Goal: Task Accomplishment & Management: Use online tool/utility

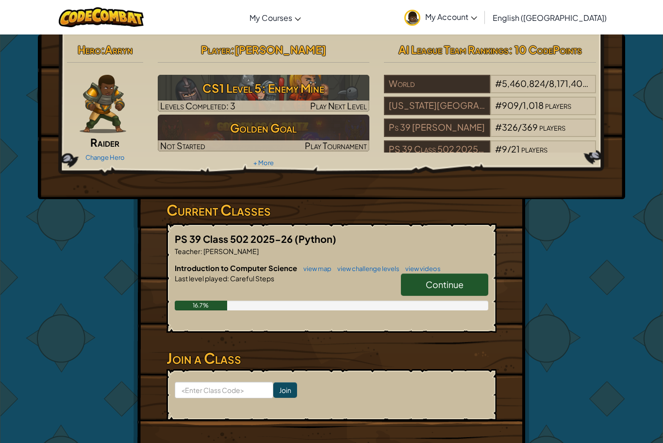
click at [313, 223] on div "PS 39 Class 502 2025-26 (Python) Teacher : [PERSON_NAME] Introduction to Comput…" at bounding box center [332, 277] width 330 height 109
click at [421, 279] on link "Continue" at bounding box center [444, 284] width 87 height 22
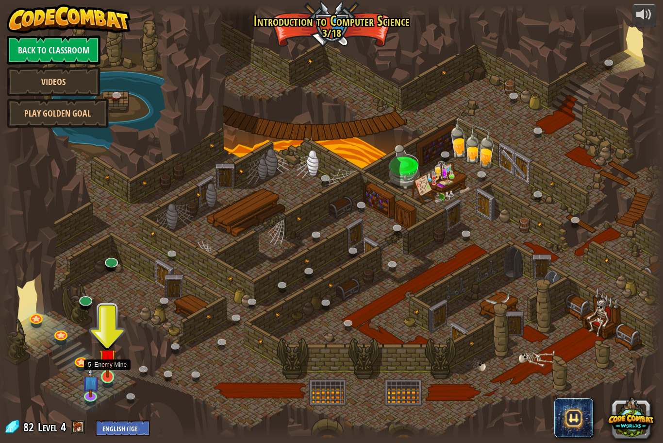
click at [103, 370] on img at bounding box center [107, 357] width 17 height 40
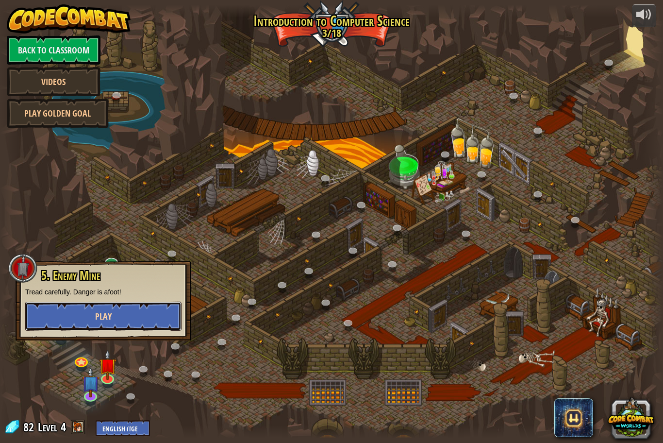
click at [82, 320] on button "Play" at bounding box center [103, 316] width 156 height 29
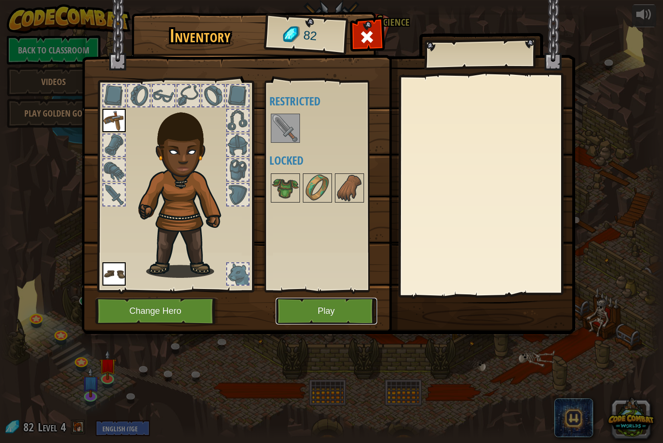
click at [331, 304] on button "Play" at bounding box center [326, 311] width 101 height 27
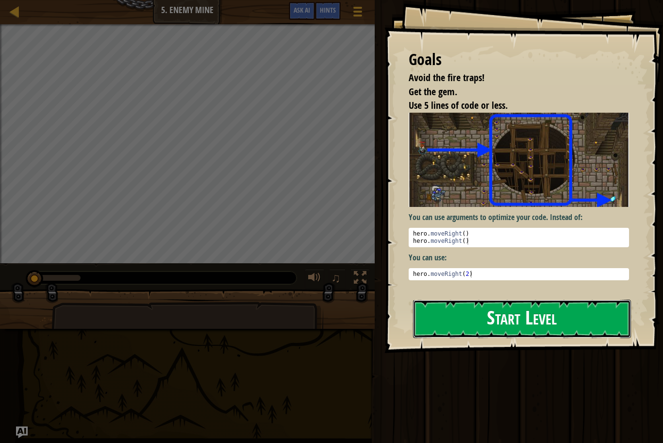
click at [473, 330] on button "Start Level" at bounding box center [522, 319] width 218 height 38
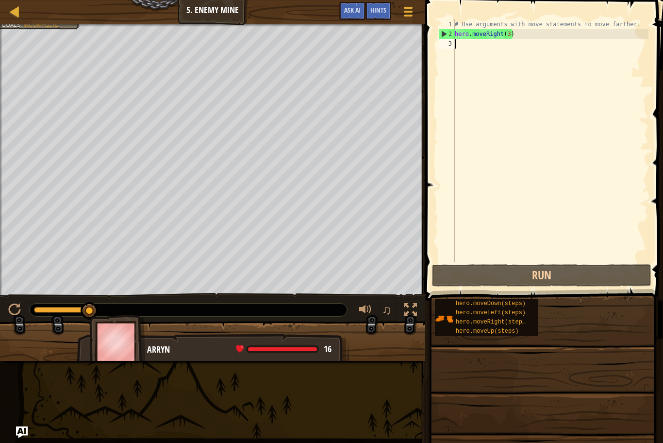
scroll to position [4, 0]
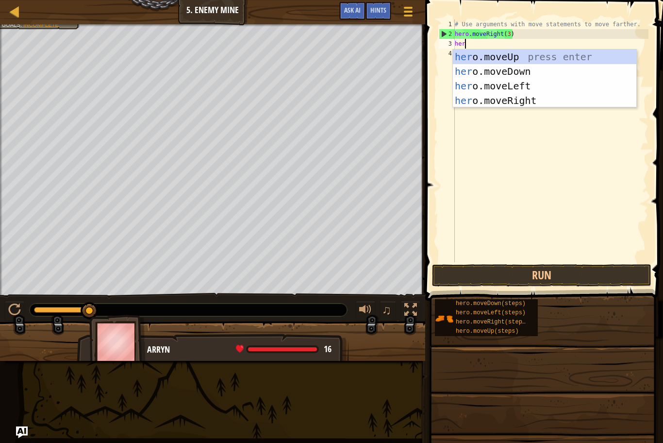
type textarea "hero"
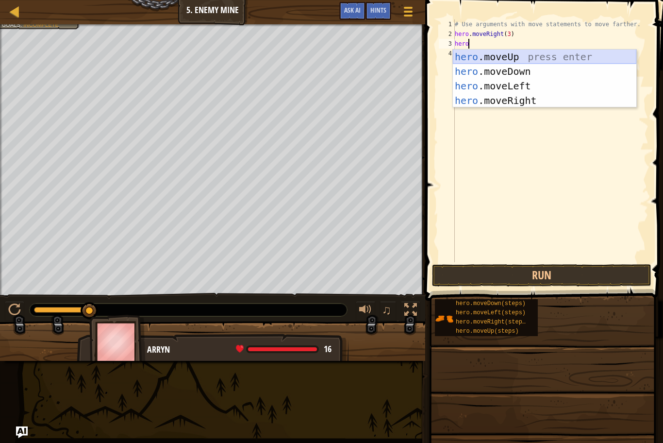
click at [504, 55] on div "hero .moveUp press enter hero .moveDown press enter hero .moveLeft press enter …" at bounding box center [545, 93] width 184 height 87
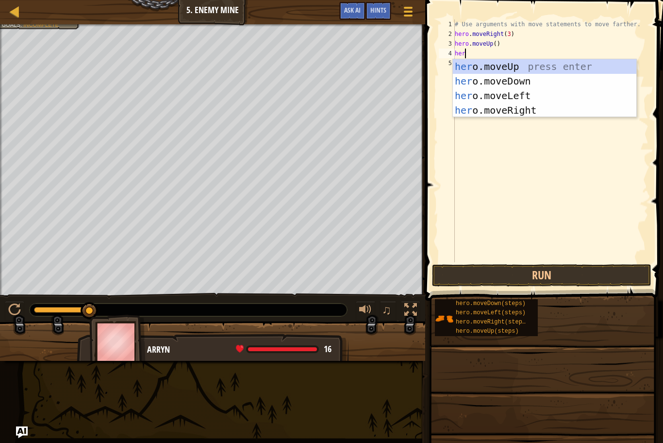
type textarea "hero"
click at [526, 108] on div "hero .moveUp press enter hero .moveDown press enter hero .moveLeft press enter …" at bounding box center [545, 102] width 184 height 87
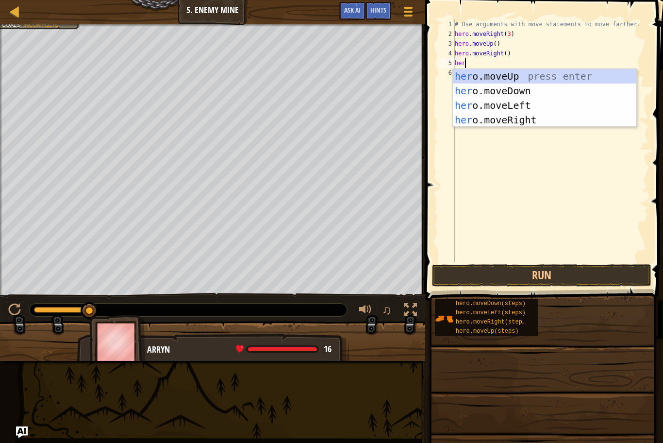
type textarea "hero"
click at [499, 91] on div "hero .moveUp press enter hero .moveDown press enter hero .moveLeft press enter …" at bounding box center [545, 112] width 184 height 87
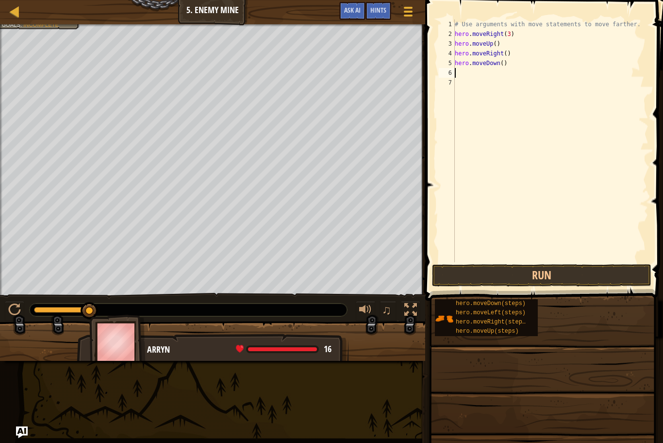
scroll to position [4, 0]
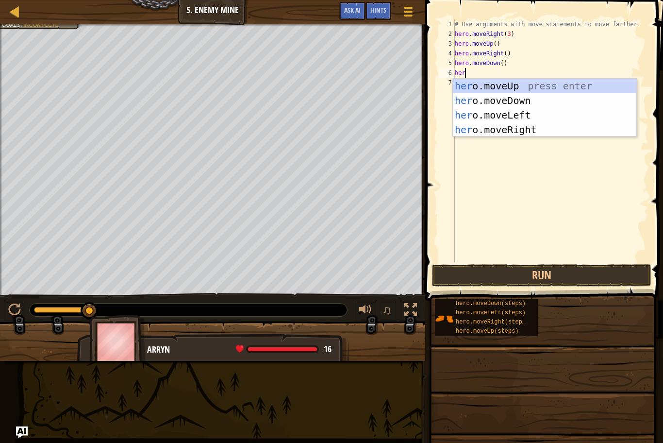
type textarea "hero"
click at [507, 100] on div "hero .moveUp press enter hero .moveDown press enter hero .moveLeft press enter …" at bounding box center [545, 122] width 184 height 87
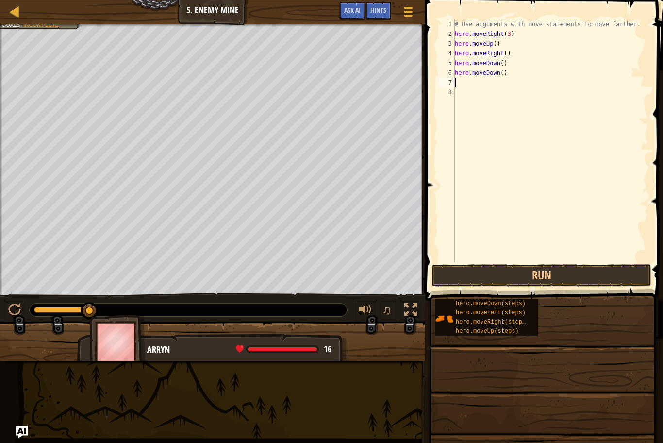
scroll to position [4, 0]
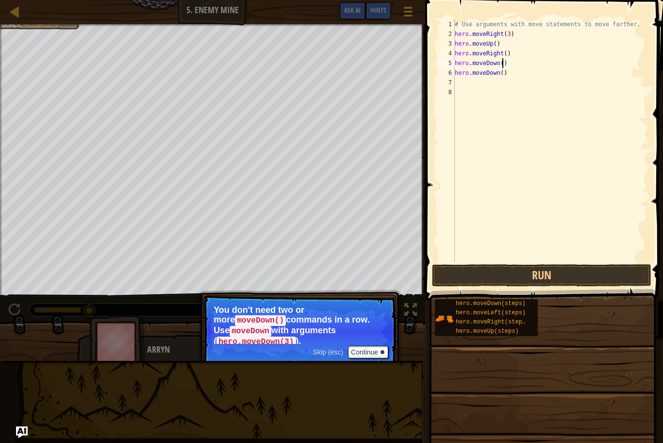
click at [503, 63] on div "# Use arguments with move statements to move farther. hero . moveRight ( 3 ) he…" at bounding box center [551, 150] width 196 height 262
click at [510, 75] on div "# Use arguments with move statements to move farther. hero . moveRight ( 3 ) he…" at bounding box center [551, 150] width 196 height 262
type textarea "h"
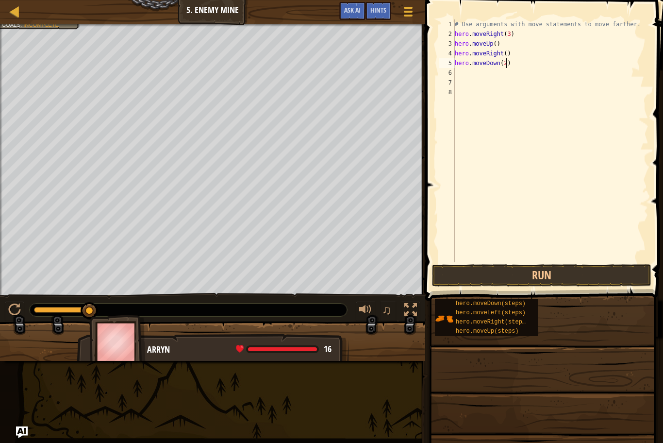
click at [506, 65] on div "# Use arguments with move statements to move farther. hero . moveRight ( 3 ) he…" at bounding box center [551, 150] width 196 height 262
type textarea "hero.moveDown(3)"
click at [483, 74] on div "# Use arguments with move statements to move farther. hero . moveRight ( 3 ) he…" at bounding box center [551, 150] width 196 height 262
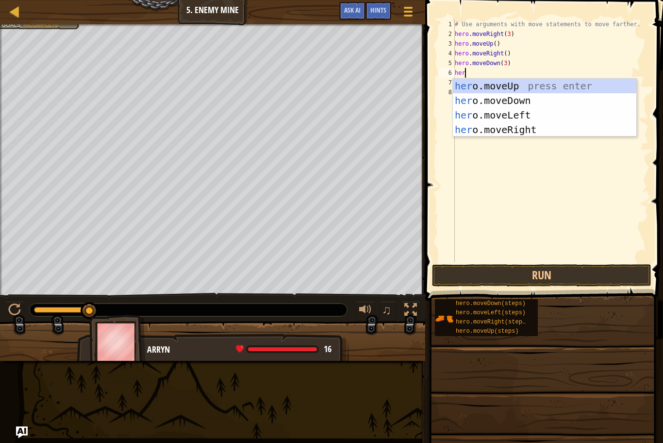
type textarea "hero"
click at [516, 129] on div "hero .moveUp press enter hero .moveDown press enter hero .moveLeft press enter …" at bounding box center [545, 122] width 184 height 87
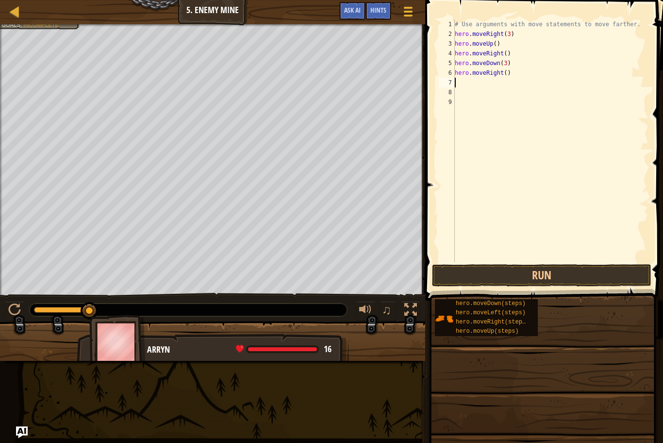
scroll to position [4, 0]
click at [505, 75] on div "# Use arguments with move statements to move farther. hero . moveRight ( 3 ) he…" at bounding box center [551, 150] width 196 height 262
type textarea "hero.moveRight(2)"
click at [480, 271] on button "Run" at bounding box center [541, 275] width 219 height 22
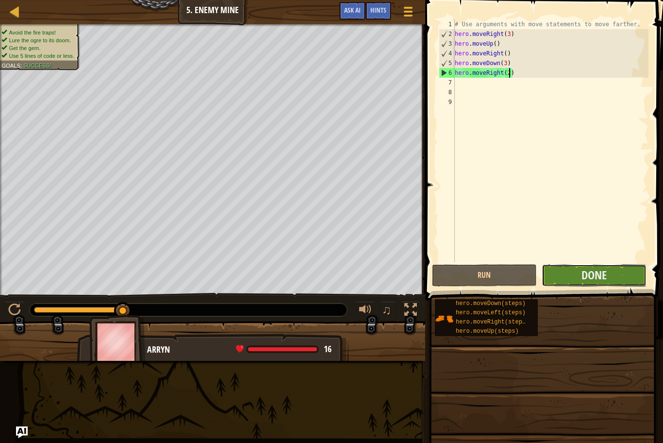
click at [594, 283] on button "Done" at bounding box center [594, 275] width 105 height 22
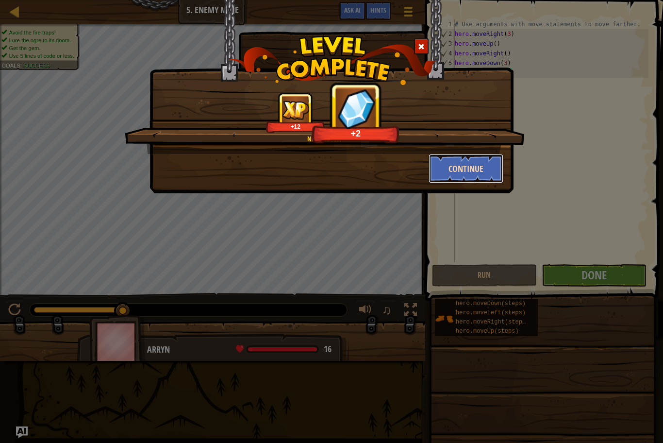
click at [467, 173] on button "Continue" at bounding box center [466, 168] width 75 height 29
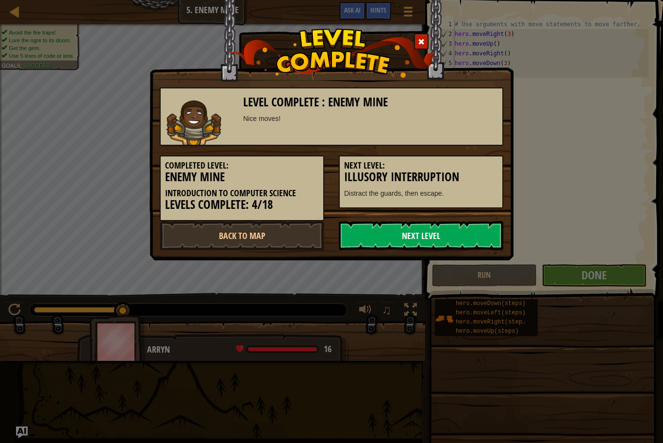
click at [450, 240] on link "Next Level" at bounding box center [421, 235] width 165 height 29
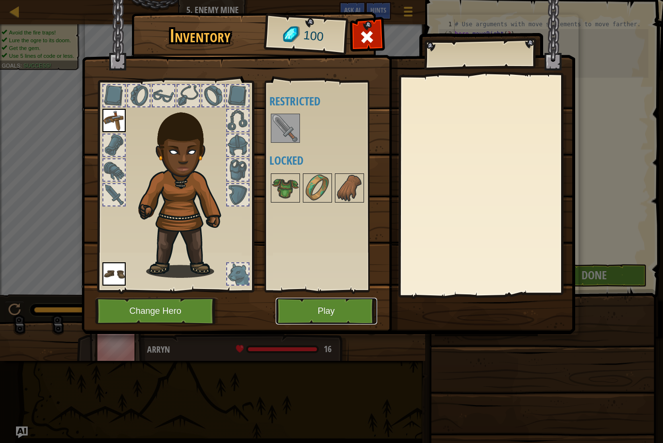
click at [301, 310] on button "Play" at bounding box center [326, 311] width 101 height 27
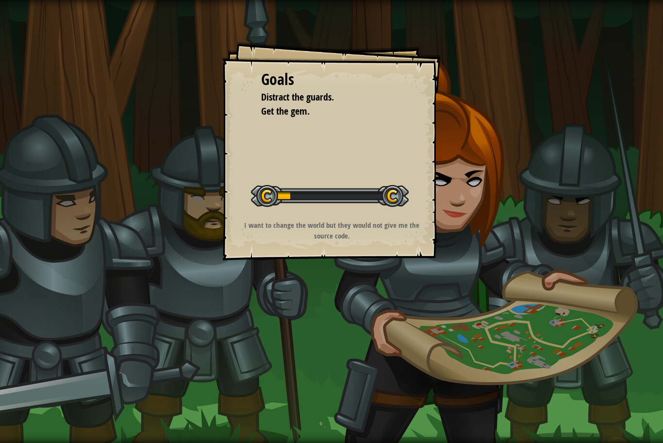
click at [301, 310] on div "Goals Distract the guards. Get the gem. Start Level Error loading from server. …" at bounding box center [331, 221] width 663 height 443
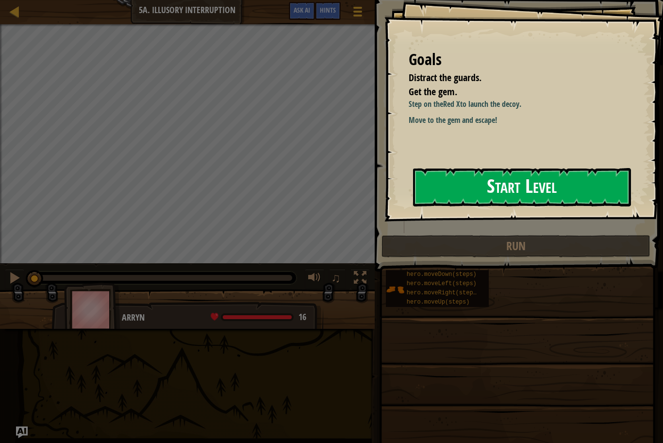
click at [456, 189] on button "Start Level" at bounding box center [522, 187] width 218 height 38
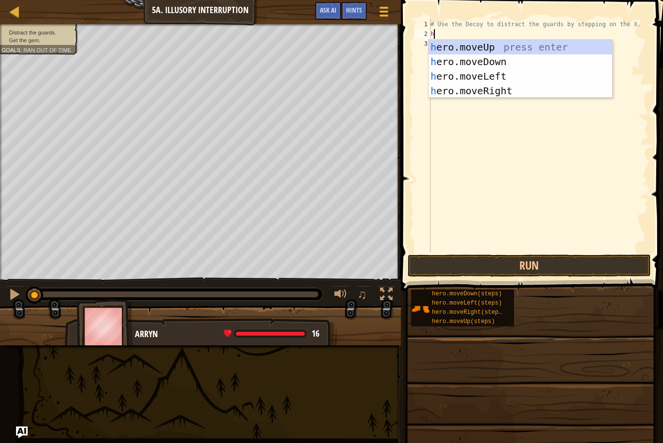
scroll to position [4, 0]
type textarea "hero"
click at [495, 91] on div "hero .moveUp press enter hero .moveDown press enter hero .moveLeft press enter …" at bounding box center [521, 83] width 184 height 87
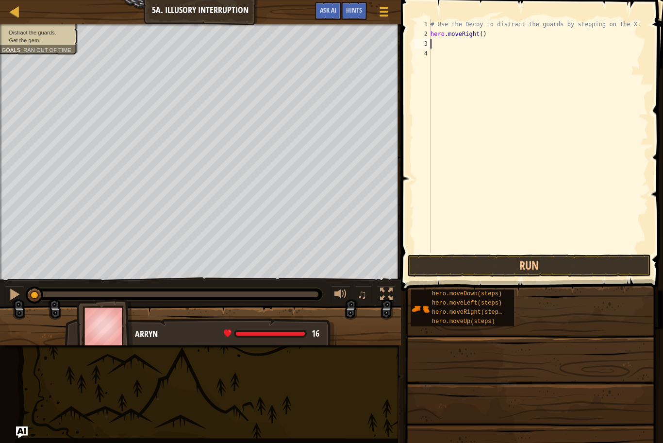
click at [482, 34] on div "# Use the Decoy to distract the guards by stepping on the X. hero . moveRight (…" at bounding box center [539, 145] width 220 height 252
type textarea "hero.moveRight(4)"
click at [470, 272] on button "Run" at bounding box center [529, 265] width 243 height 22
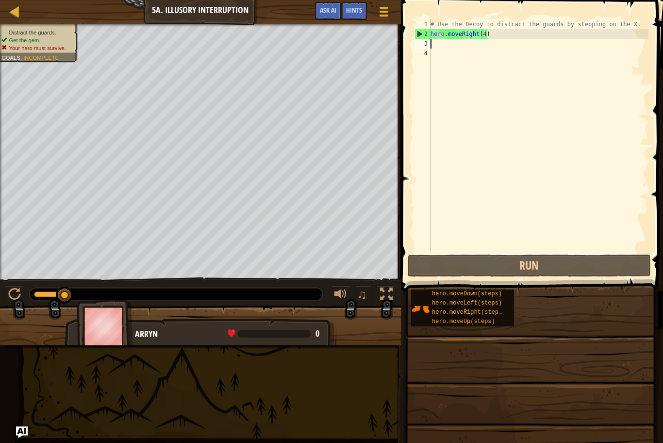
click at [495, 39] on div "# Use the Decoy to distract the guards by stepping on the X. hero . moveRight (…" at bounding box center [539, 145] width 220 height 252
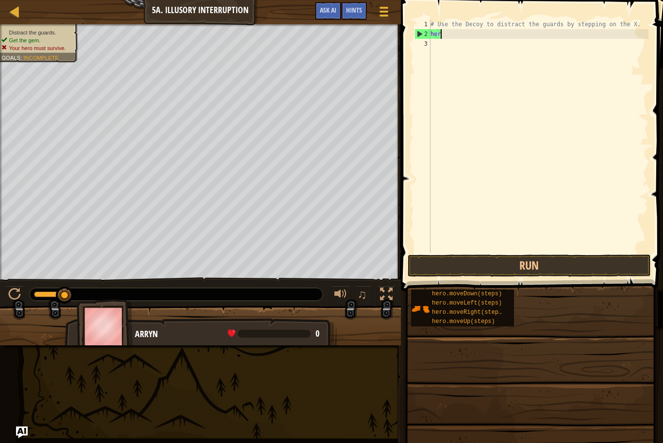
type textarea "h"
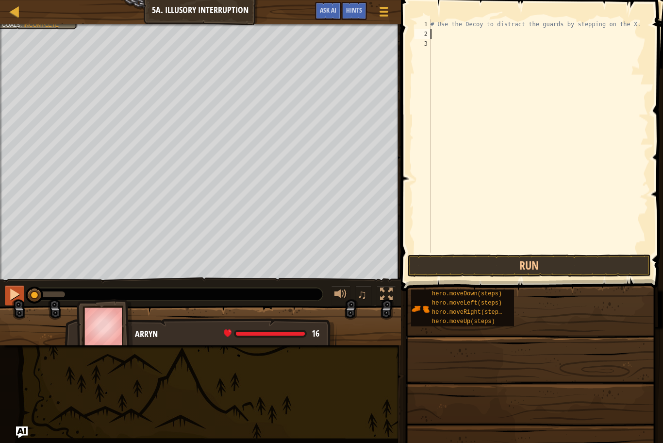
drag, startPoint x: 67, startPoint y: 292, endPoint x: 21, endPoint y: 287, distance: 46.4
click at [21, 287] on div "♫" at bounding box center [200, 291] width 401 height 29
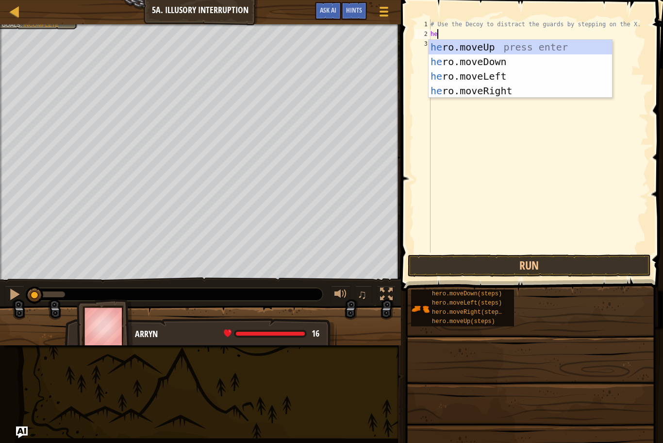
type textarea "heo"
click at [525, 76] on div "he r o .moveUp press enter he r o .moveDown press enter he r o .moveLeft press …" at bounding box center [521, 83] width 184 height 87
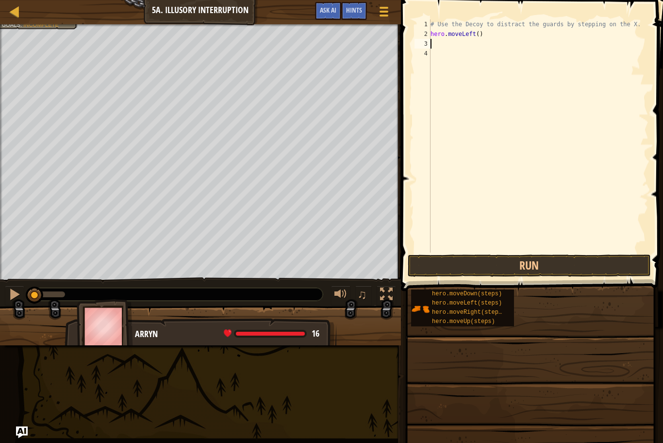
click at [474, 34] on div "# Use the Decoy to distract the guards by stepping on the X. hero . moveLeft ( )" at bounding box center [539, 145] width 220 height 252
type textarea "hero.moveRight()"
click at [505, 67] on div "# Use the Decoy to distract the guards by stepping on the X. hero . moveRight (…" at bounding box center [539, 145] width 220 height 252
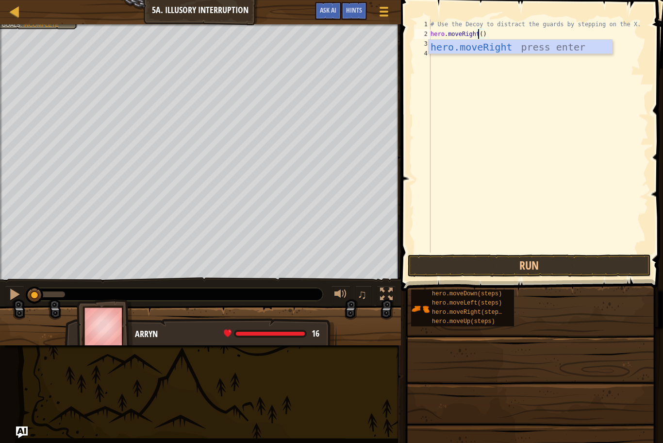
scroll to position [4, 0]
click at [446, 45] on div "# Use the Decoy to distract the guards by stepping on the X. hero . moveRight (…" at bounding box center [539, 145] width 220 height 252
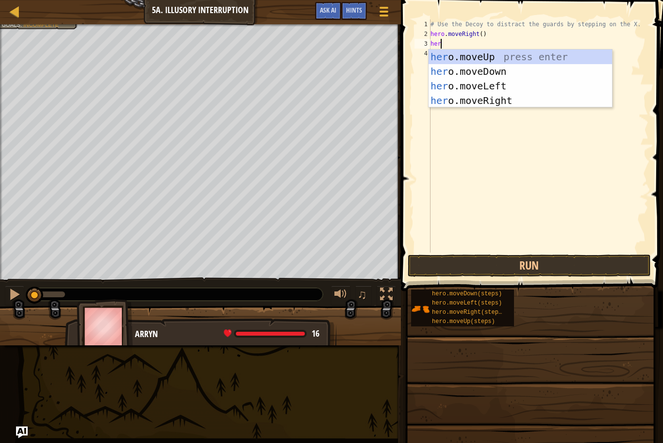
type textarea "hero"
click at [468, 68] on div "hero .moveUp press enter hero .moveDown press enter hero .moveLeft press enter …" at bounding box center [521, 93] width 184 height 87
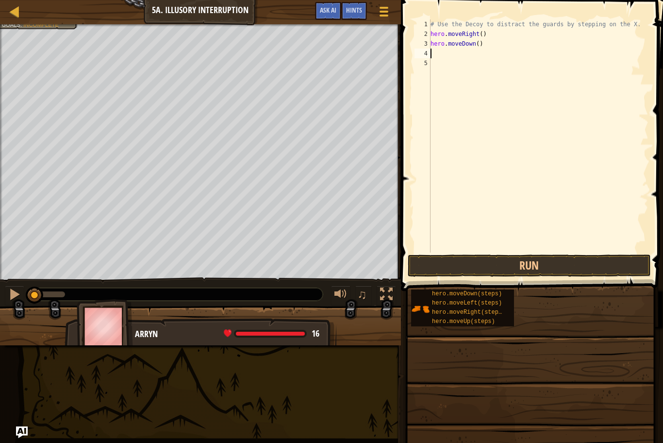
scroll to position [4, 0]
click at [479, 44] on div "# Use the Decoy to distract the guards by stepping on the X. hero . moveRight (…" at bounding box center [539, 145] width 220 height 252
type textarea "hero.moveDown(2)"
click at [496, 265] on button "Run" at bounding box center [529, 265] width 243 height 22
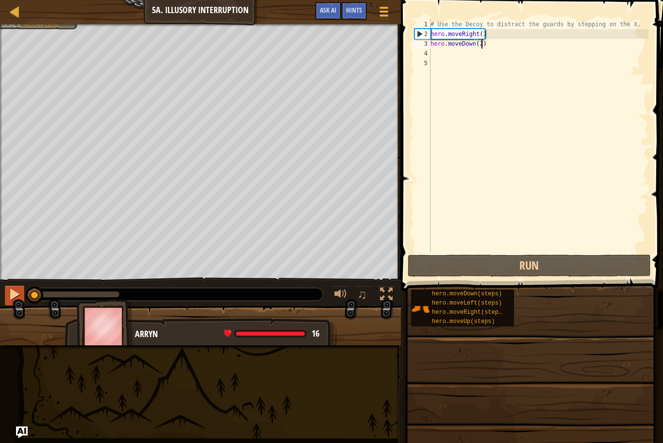
drag, startPoint x: 118, startPoint y: 292, endPoint x: 18, endPoint y: 286, distance: 99.7
click at [18, 286] on div "♫" at bounding box center [200, 291] width 401 height 29
click at [18, 286] on button at bounding box center [14, 296] width 19 height 20
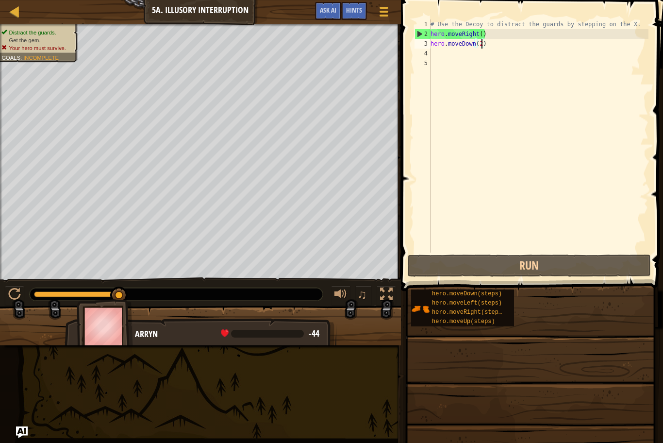
click at [470, 55] on div "# Use the Decoy to distract the guards by stepping on the X. hero . moveRight (…" at bounding box center [539, 145] width 220 height 252
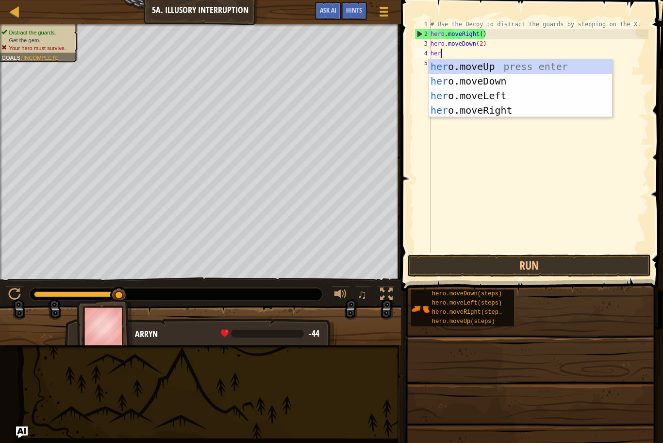
type textarea "hero"
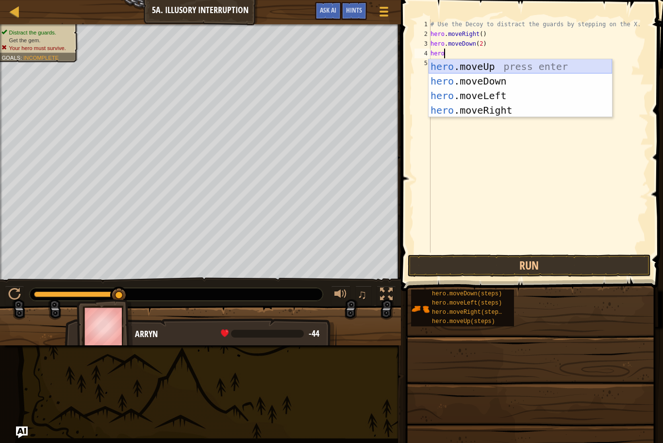
click at [489, 65] on div "hero .moveUp press enter hero .moveDown press enter hero .moveLeft press enter …" at bounding box center [521, 102] width 184 height 87
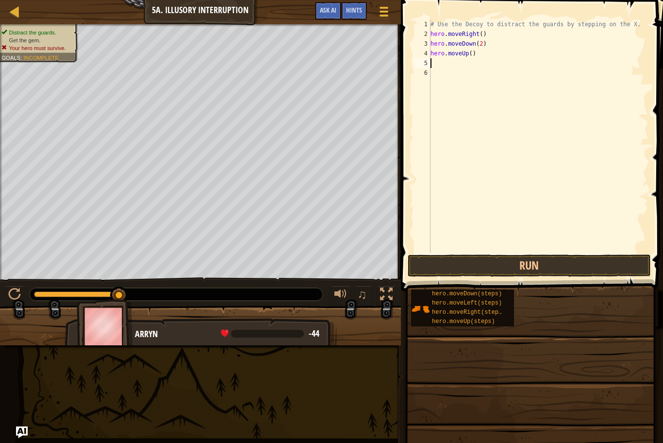
click at [471, 55] on div "# Use the Decoy to distract the guards by stepping on the X. hero . moveRight (…" at bounding box center [539, 145] width 220 height 252
type textarea "hero.moveUp(2)"
click at [451, 66] on div "# Use the Decoy to distract the guards by stepping on the X. hero . moveRight (…" at bounding box center [539, 145] width 220 height 252
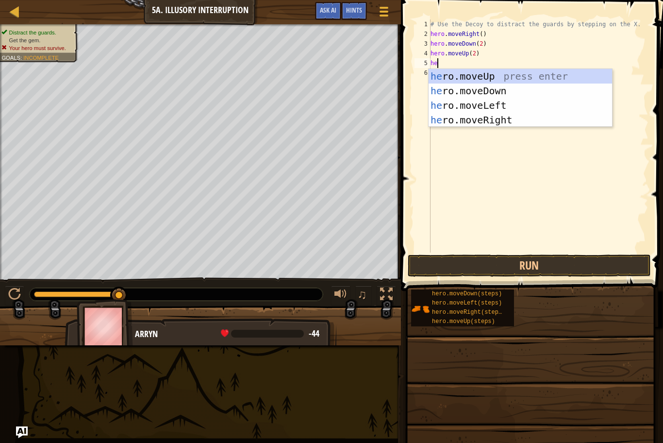
type textarea "hero"
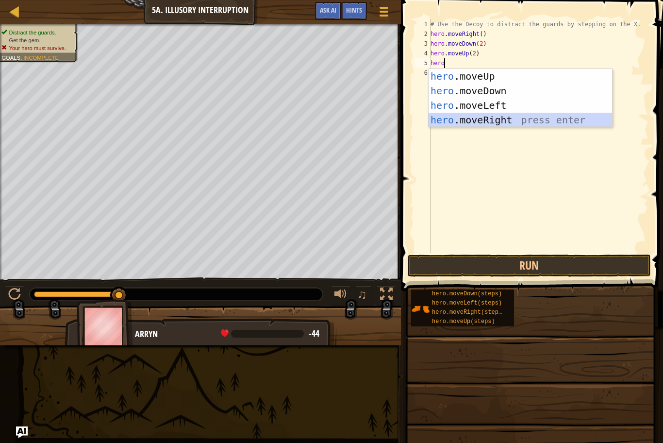
click at [472, 120] on div "hero .moveUp press enter hero .moveDown press enter hero .moveLeft press enter …" at bounding box center [521, 112] width 184 height 87
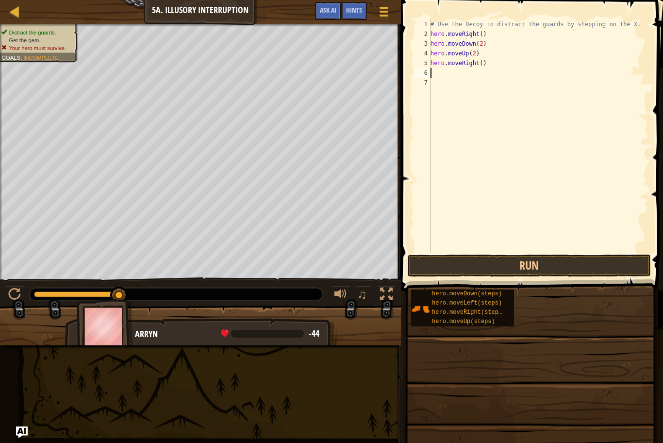
click at [483, 63] on div "# Use the Decoy to distract the guards by stepping on the X. hero . moveRight (…" at bounding box center [539, 145] width 220 height 252
type textarea "hero.moveRight(3)"
click at [567, 256] on button "Run" at bounding box center [529, 265] width 243 height 22
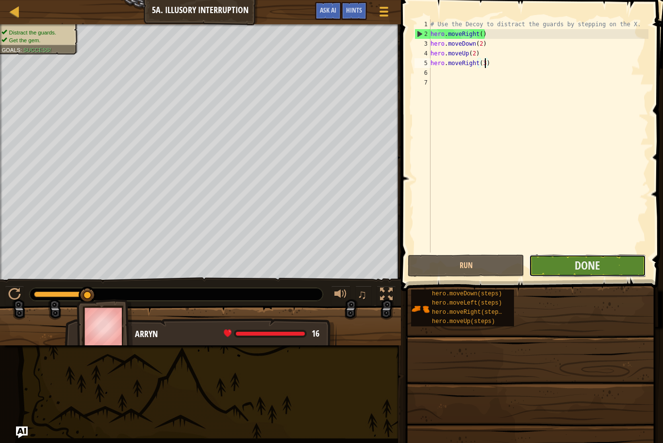
click at [617, 262] on button "Done" at bounding box center [587, 265] width 117 height 22
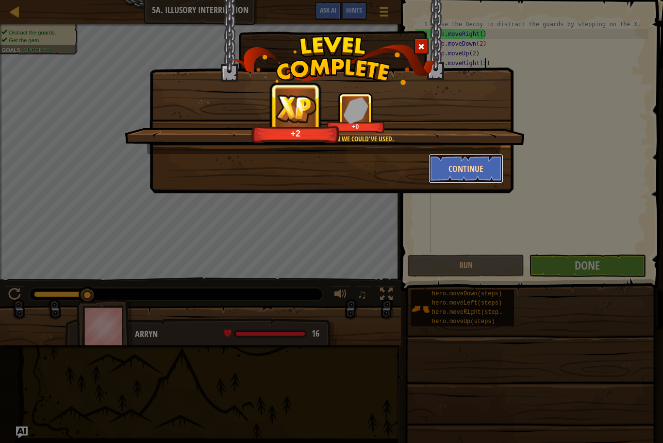
click at [473, 168] on button "Continue" at bounding box center [466, 168] width 75 height 29
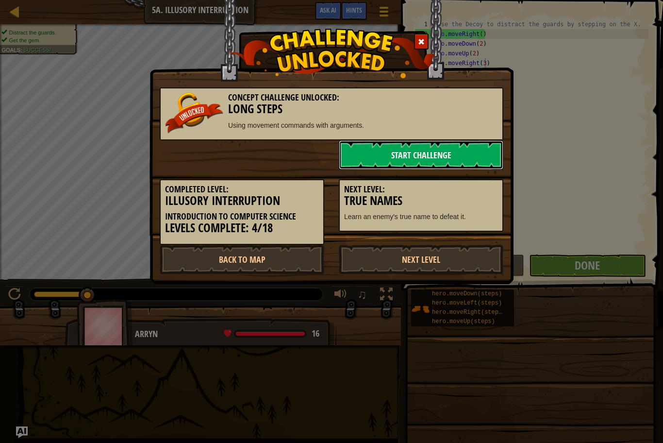
click at [435, 155] on link "Start Challenge" at bounding box center [421, 154] width 165 height 29
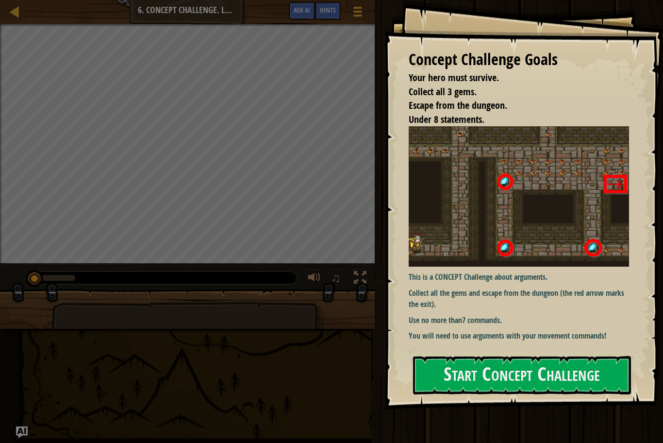
click at [582, 198] on img at bounding box center [519, 196] width 220 height 140
click at [497, 379] on button "Start Concept Challenge" at bounding box center [522, 375] width 218 height 38
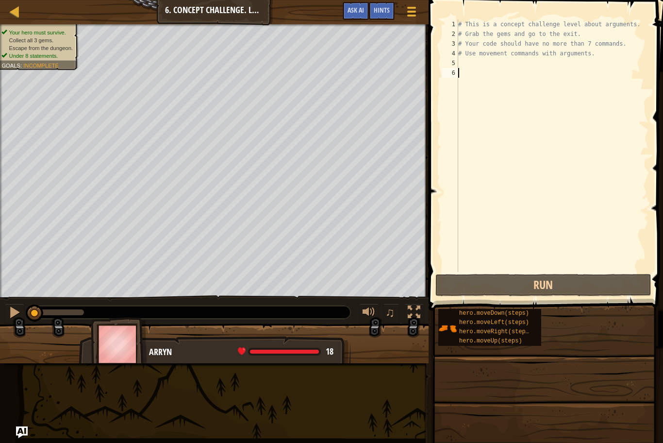
click at [469, 62] on div "# This is a concept challenge level about arguments. # Grab the gems and go to …" at bounding box center [552, 155] width 192 height 272
type textarea "m"
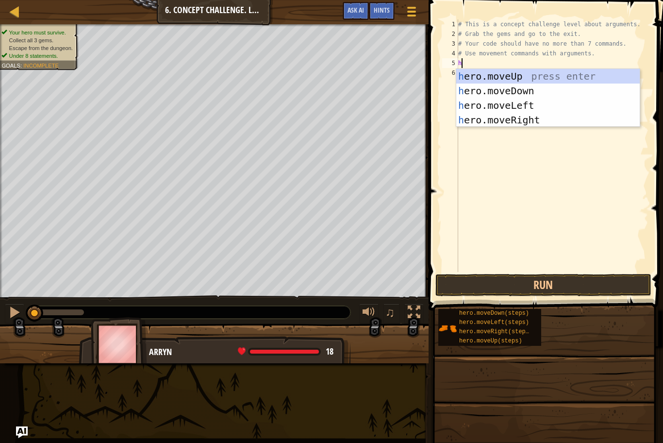
type textarea "her"
click at [522, 122] on div "her o.moveUp press enter her o.moveDown press enter her o.moveLeft press enter …" at bounding box center [548, 112] width 184 height 87
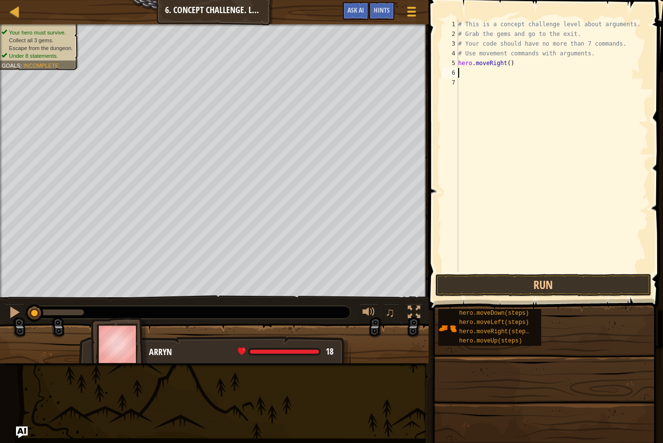
scroll to position [4, 0]
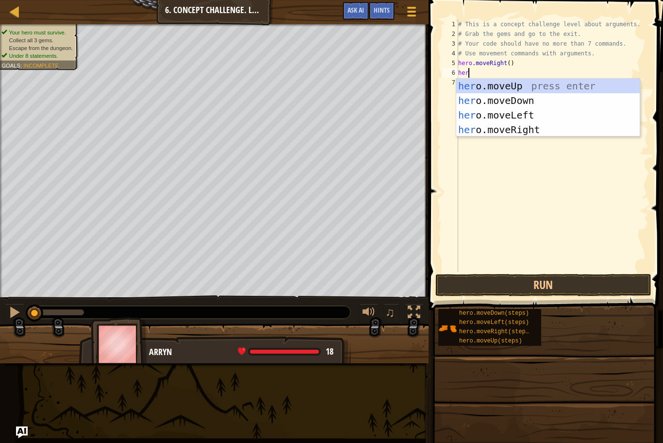
type textarea "hero"
click at [511, 86] on div "hero .moveUp press enter hero .moveDown press enter hero .moveLeft press enter …" at bounding box center [548, 122] width 184 height 87
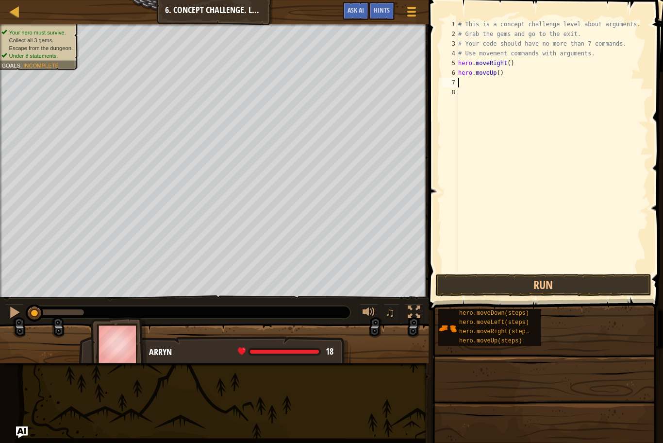
click at [499, 75] on div "# This is a concept challenge level about arguments. # Grab the gems and go to …" at bounding box center [552, 155] width 192 height 272
type textarea "hero.moveUp(3)"
click at [488, 87] on div "# This is a concept challenge level about arguments. # Grab the gems and go to …" at bounding box center [552, 155] width 192 height 272
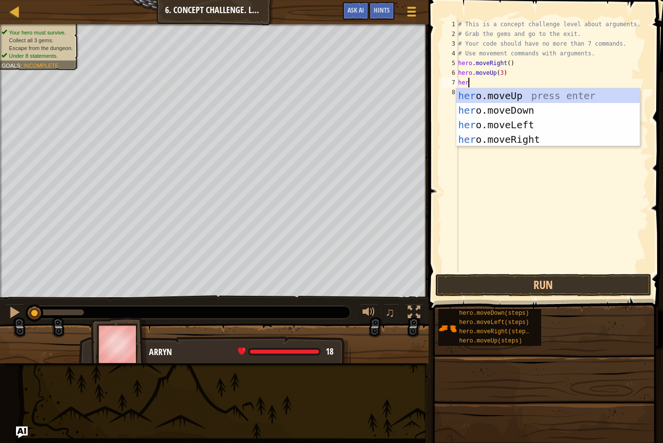
type textarea "hero"
click at [498, 141] on div "hero .moveUp press enter hero .moveDown press enter hero .moveLeft press enter …" at bounding box center [548, 131] width 184 height 87
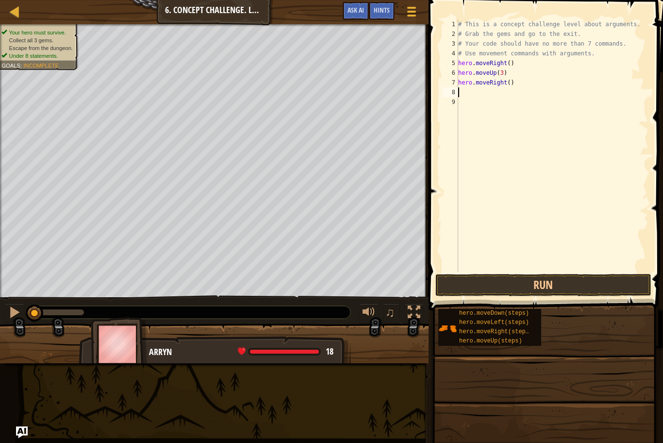
scroll to position [4, 0]
click at [508, 83] on div "# This is a concept challenge level about arguments. # Grab the gems and go to …" at bounding box center [552, 155] width 192 height 272
type textarea "hero.moveRight(2)"
click at [474, 92] on div "# This is a concept challenge level about arguments. # Grab the gems and go to …" at bounding box center [552, 155] width 192 height 272
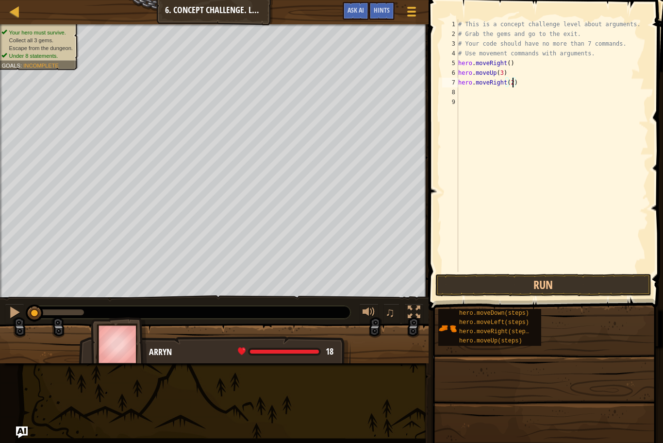
scroll to position [4, 0]
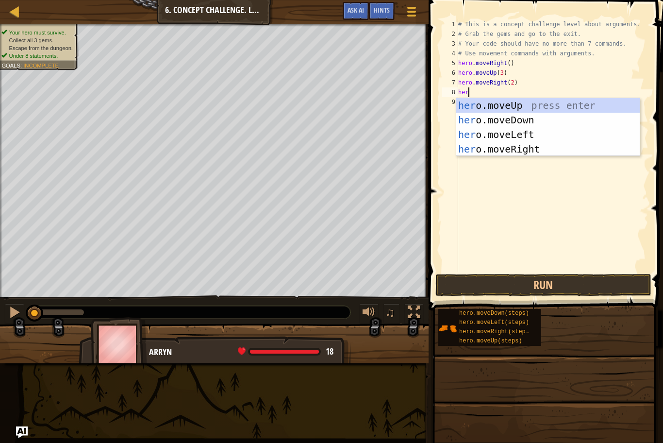
type textarea "hero"
click at [485, 121] on div "hero .moveUp press enter hero .moveDown press enter hero .moveLeft press enter …" at bounding box center [548, 141] width 184 height 87
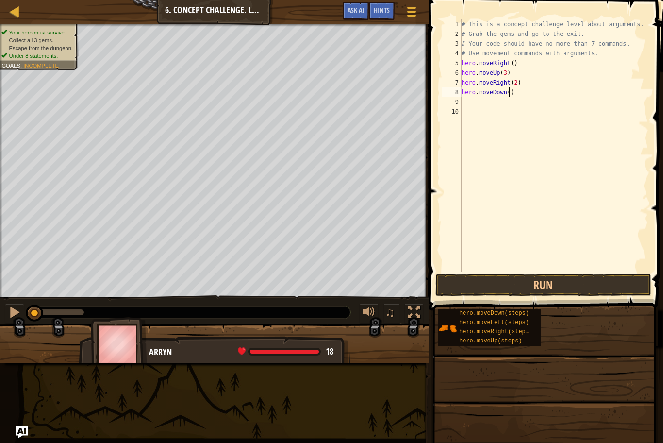
click at [509, 95] on div "# This is a concept challenge level about arguments. # Grab the gems and go to …" at bounding box center [554, 155] width 189 height 272
type textarea "hero.moveDown(3)"
click at [475, 102] on div "# This is a concept challenge level about arguments. # Grab the gems and go to …" at bounding box center [554, 155] width 189 height 272
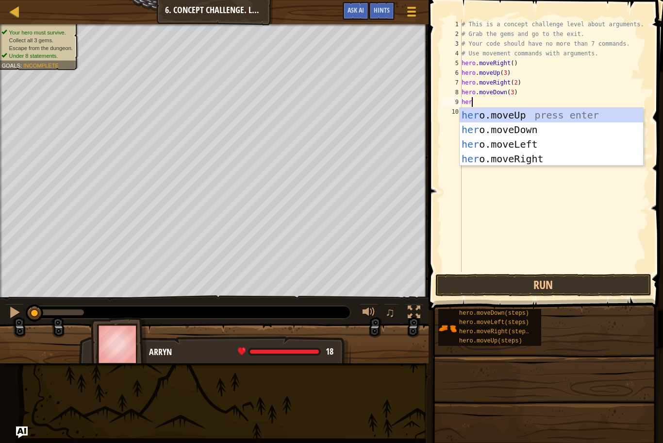
type textarea "hero"
click at [495, 139] on div "hero .moveUp press enter hero .moveDown press enter hero .moveLeft press enter …" at bounding box center [552, 151] width 184 height 87
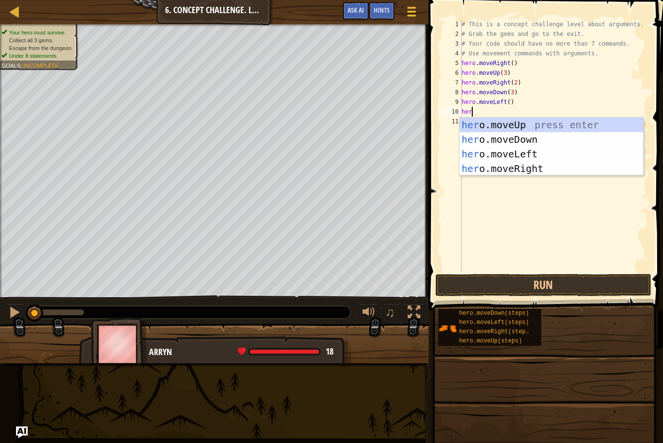
type textarea "hero"
click at [512, 126] on div "hero .moveUp press enter hero .moveDown press enter hero .moveLeft press enter …" at bounding box center [552, 161] width 184 height 87
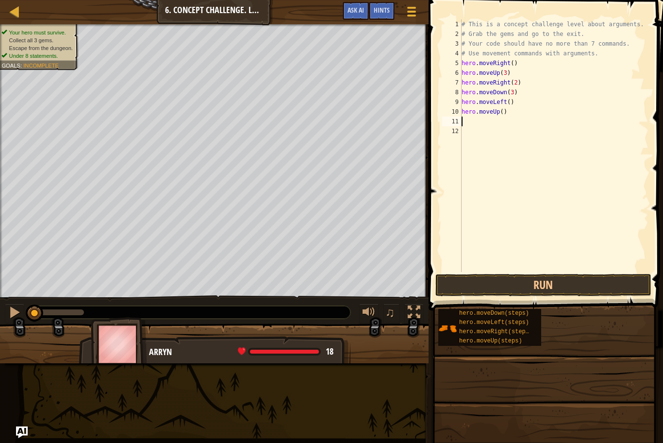
click at [504, 113] on div "# This is a concept challenge level about arguments. # Grab the gems and go to …" at bounding box center [554, 155] width 189 height 272
type textarea "hero.moveUp(2)"
click at [530, 285] on button "Run" at bounding box center [544, 285] width 216 height 22
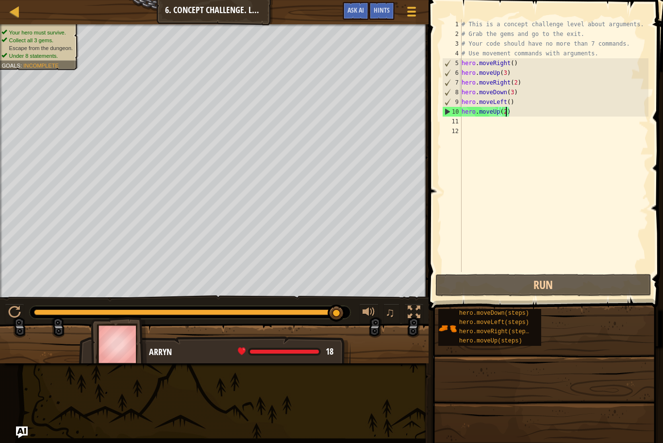
click at [470, 123] on div "# This is a concept challenge level about arguments. # Grab the gems and go to …" at bounding box center [554, 155] width 189 height 272
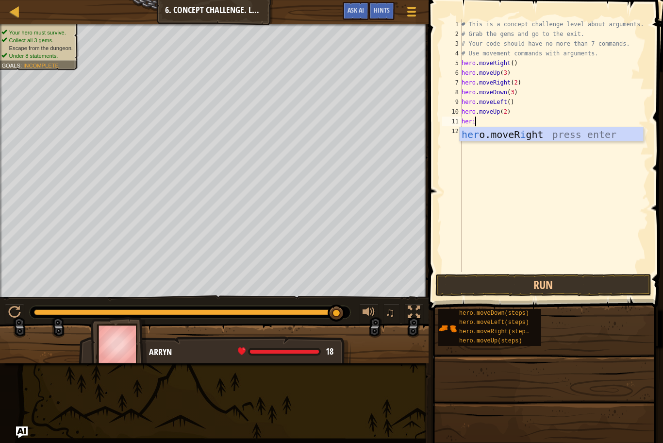
scroll to position [4, 1]
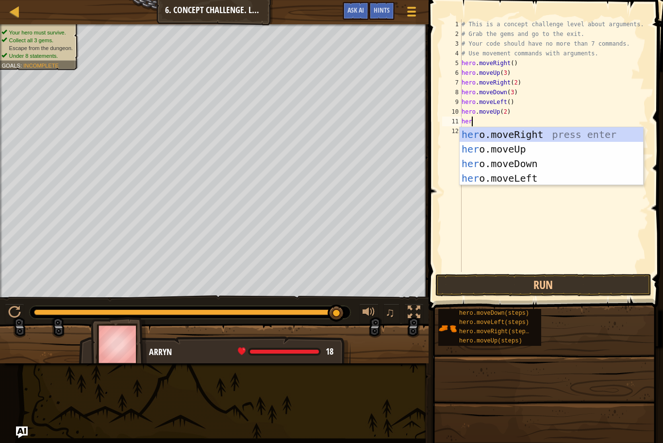
type textarea "hero"
click at [522, 181] on div "hero .moveUp press enter hero .moveDown press enter hero .moveLeft press enter …" at bounding box center [552, 170] width 184 height 87
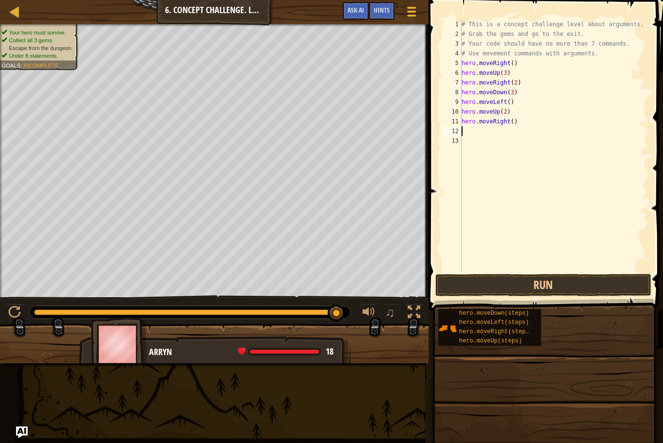
scroll to position [4, 0]
click at [511, 122] on div "# This is a concept challenge level about arguments. # Grab the gems and go to …" at bounding box center [554, 155] width 189 height 272
click at [513, 122] on div "# This is a concept challenge level about arguments. # Grab the gems and go to …" at bounding box center [554, 155] width 189 height 272
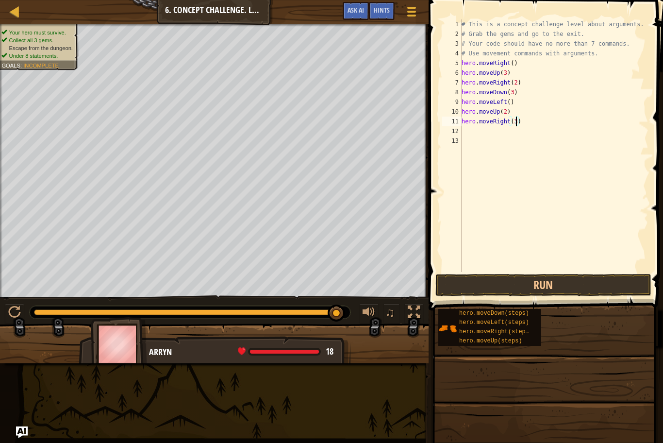
type textarea "hero.moveRight(3)"
click at [567, 273] on span at bounding box center [547, 141] width 242 height 339
click at [564, 281] on button "Run" at bounding box center [544, 285] width 216 height 22
